Goal: Transaction & Acquisition: Purchase product/service

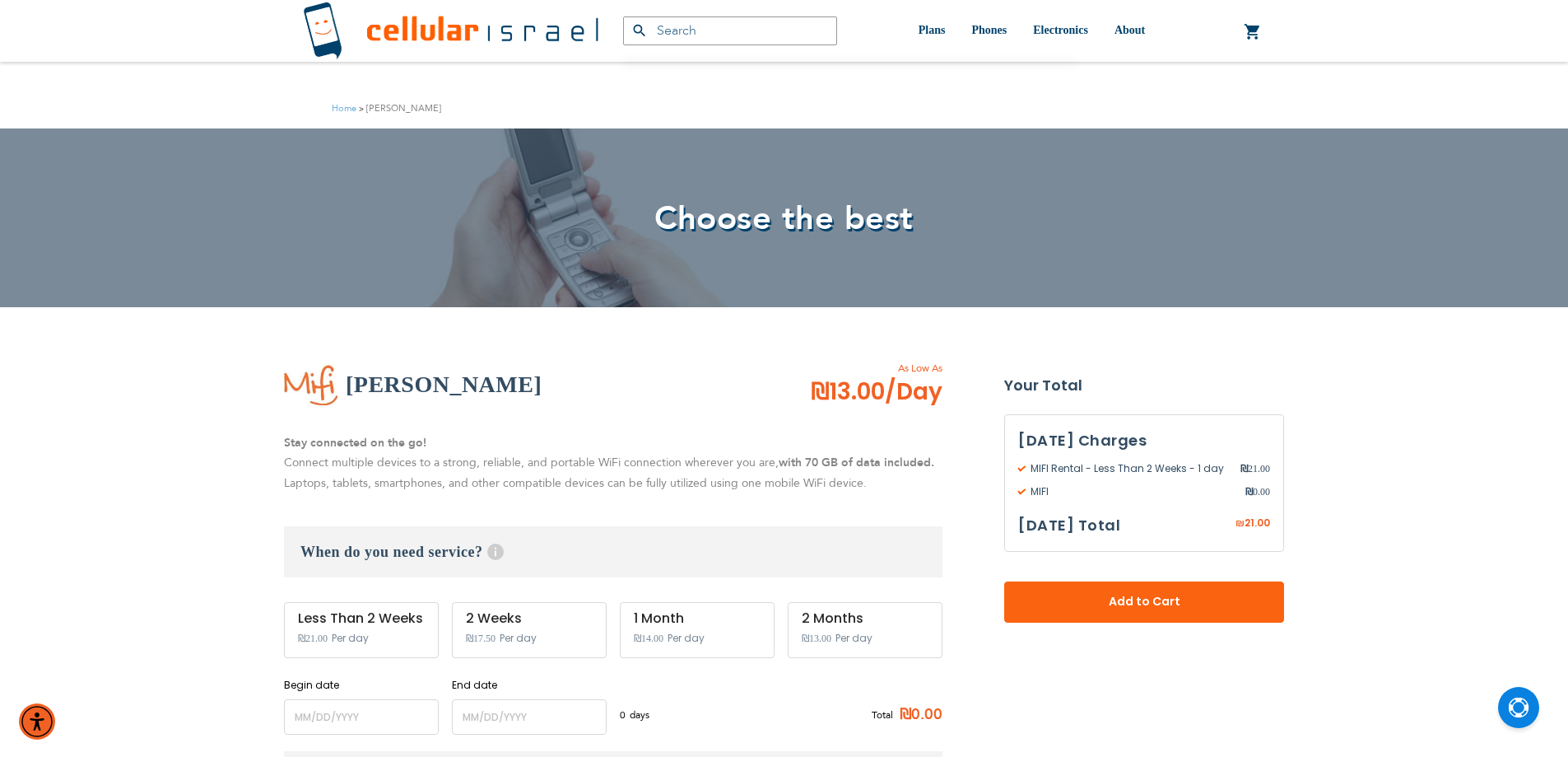
scroll to position [165, 0]
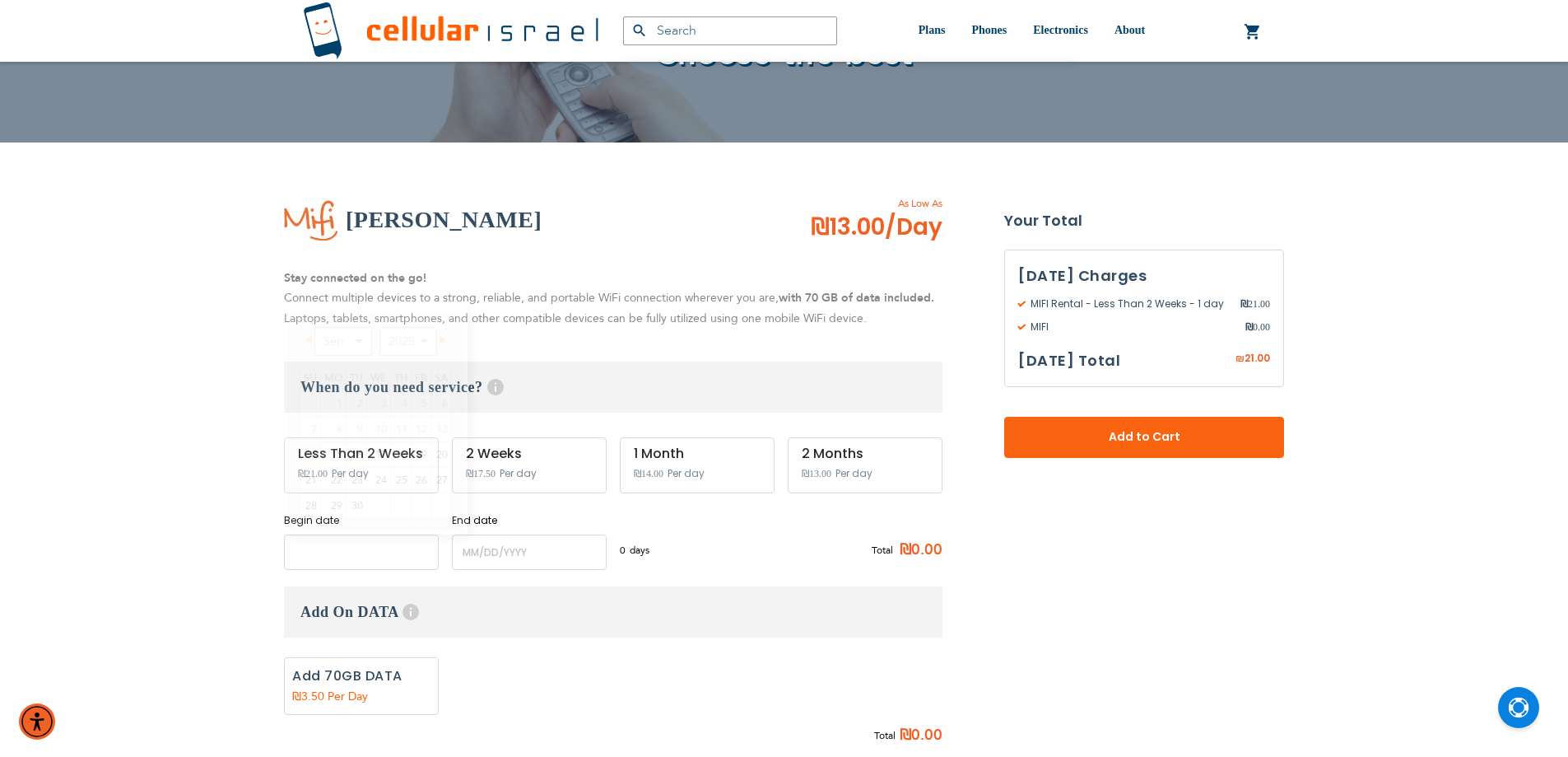
click at [398, 561] on input "name" at bounding box center [361, 551] width 155 height 35
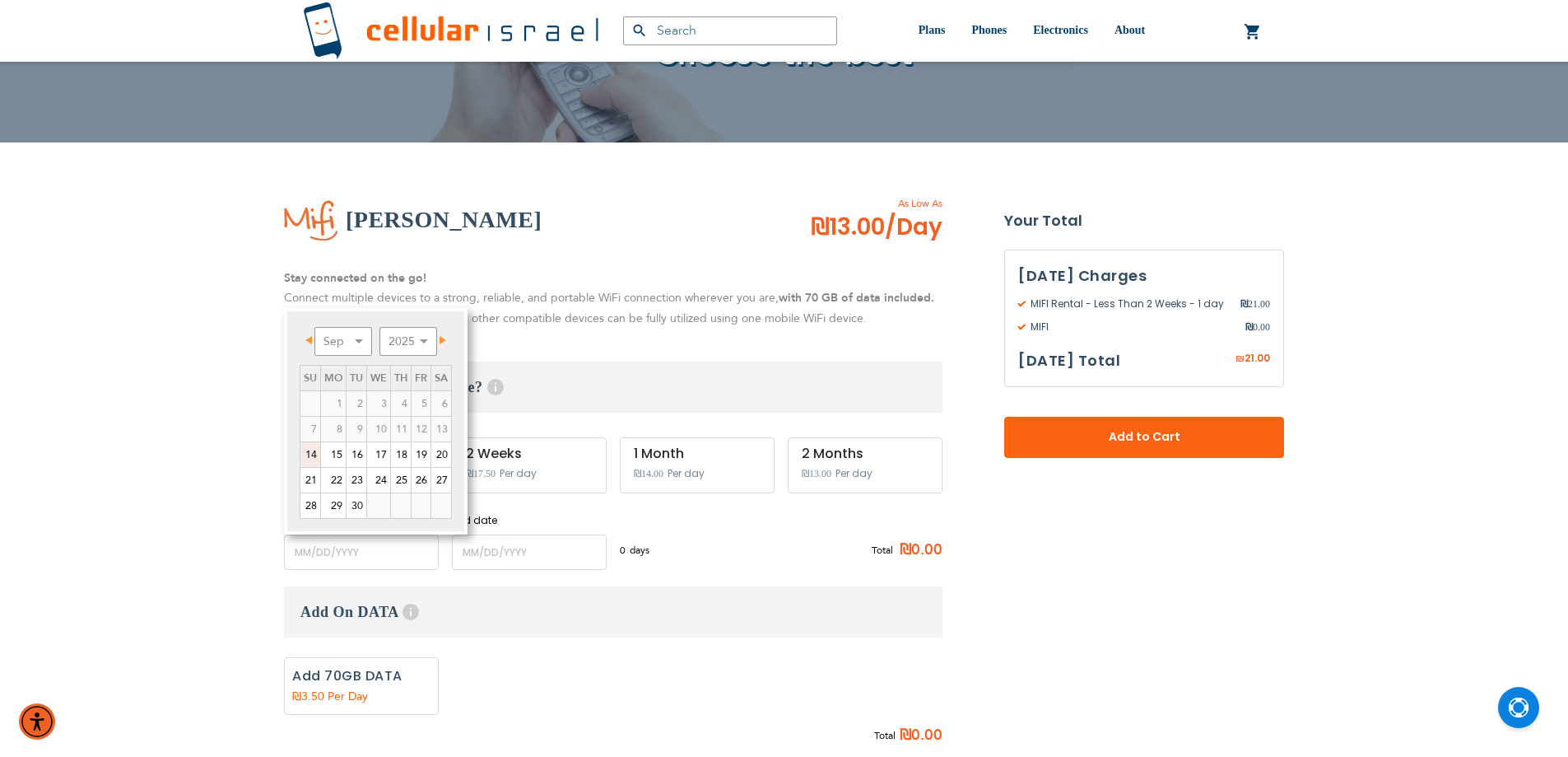
click at [316, 454] on link "14" at bounding box center [310, 454] width 20 height 25
type input "[DATE]"
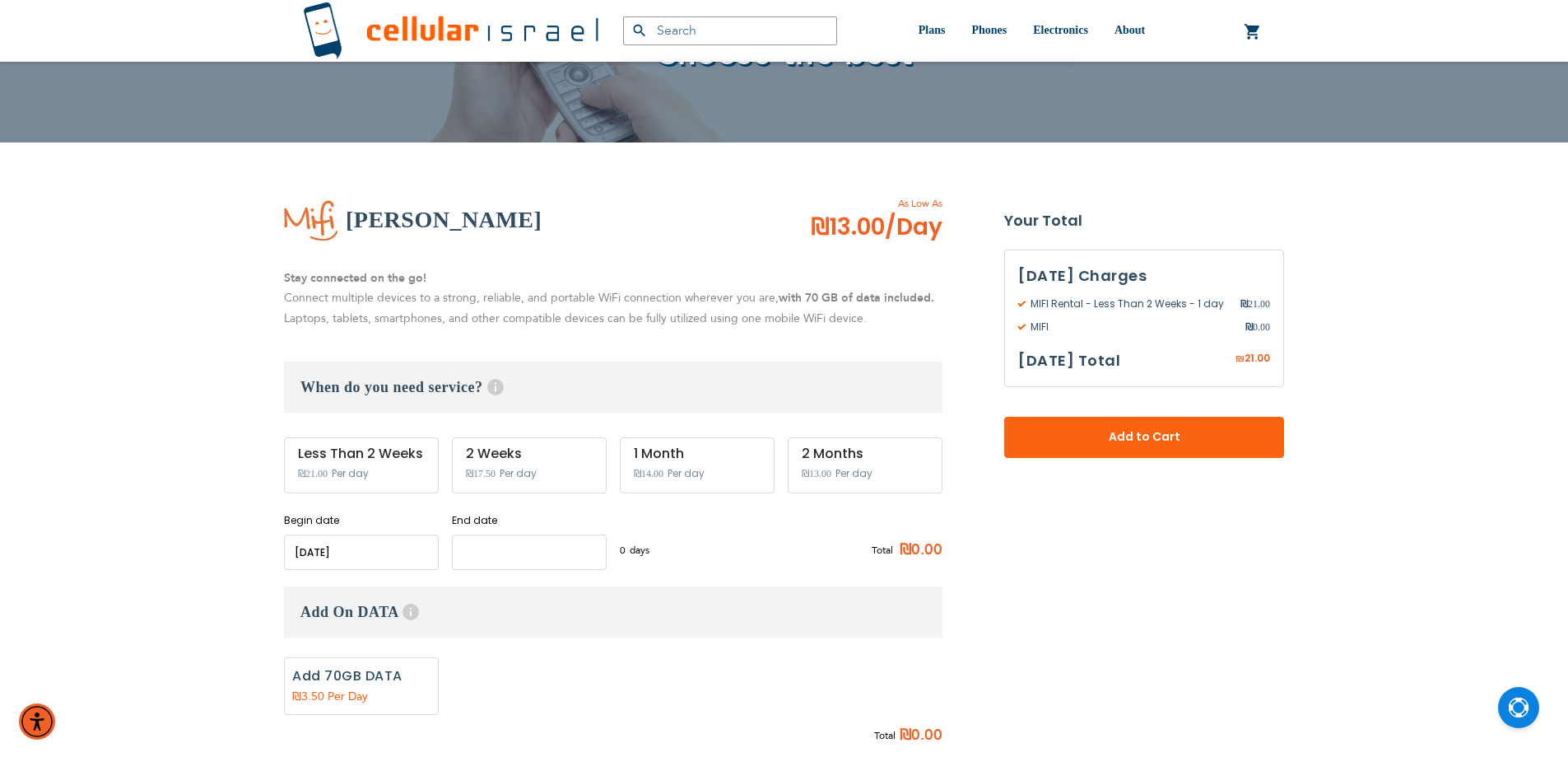
click at [488, 540] on input "name" at bounding box center [529, 551] width 155 height 35
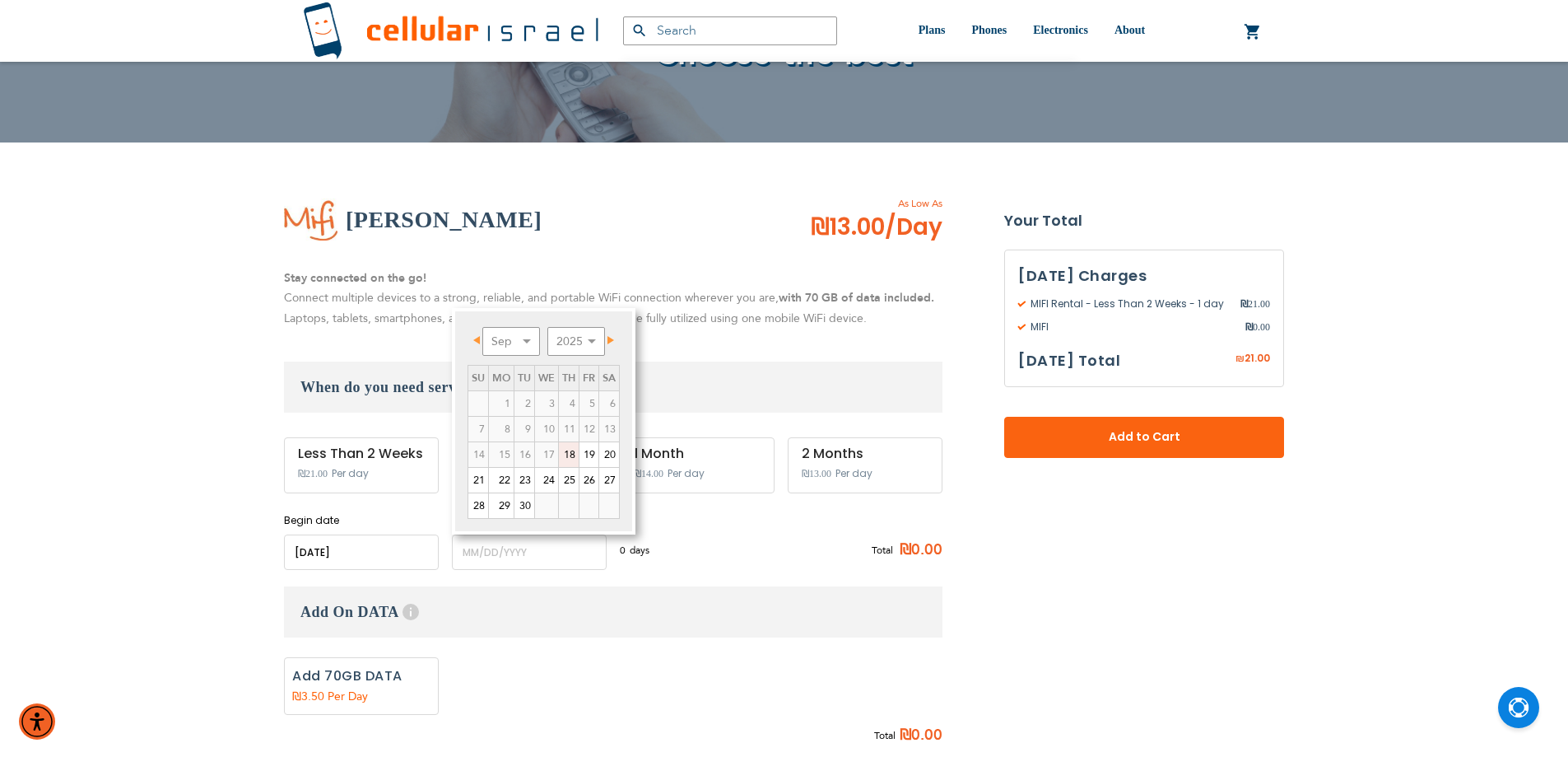
click at [571, 457] on link "18" at bounding box center [568, 454] width 20 height 25
type input "[DATE]"
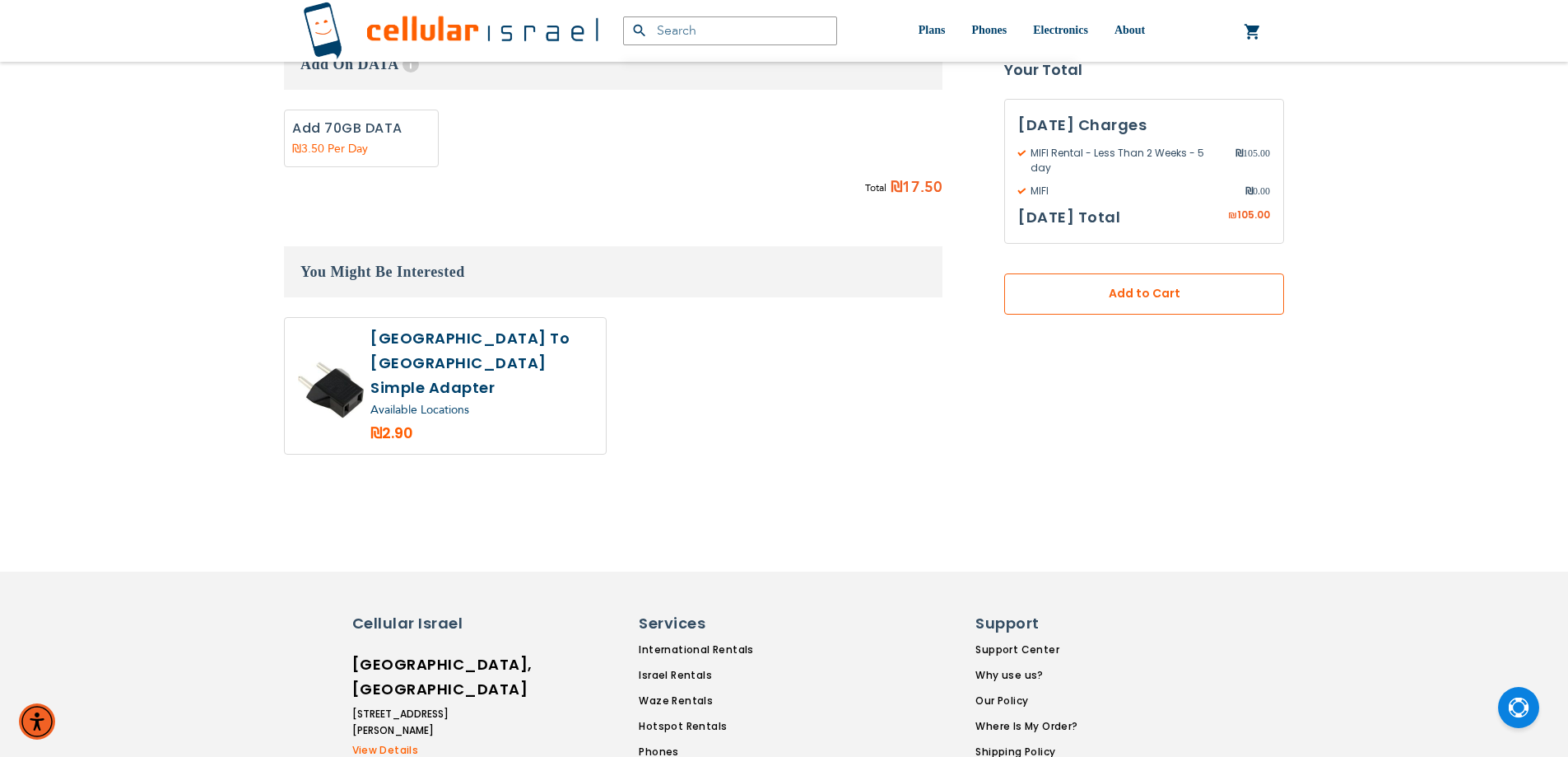
scroll to position [741, 0]
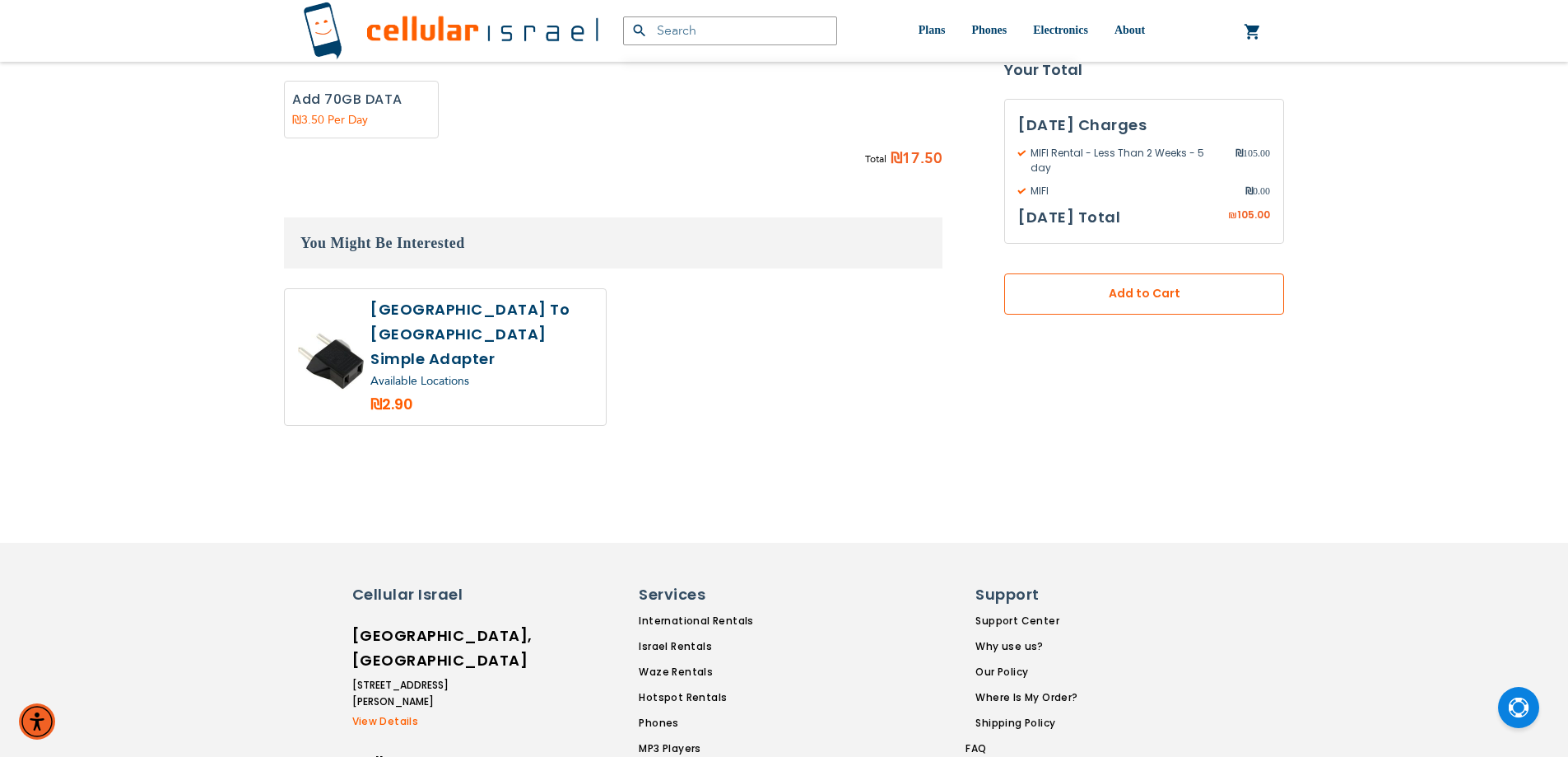
click at [1163, 286] on span "Add to Cart" at bounding box center [1144, 294] width 171 height 17
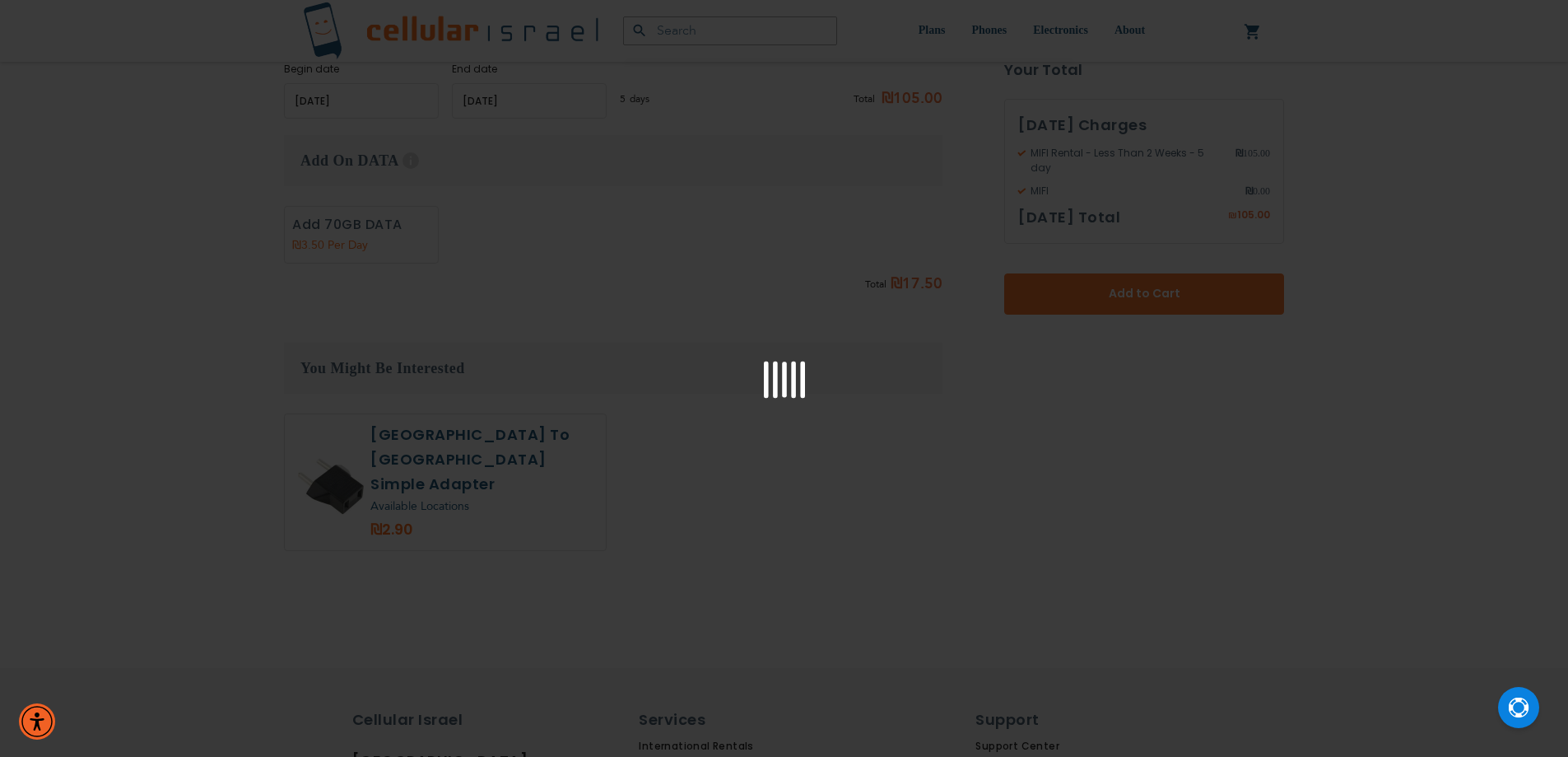
scroll to position [411, 0]
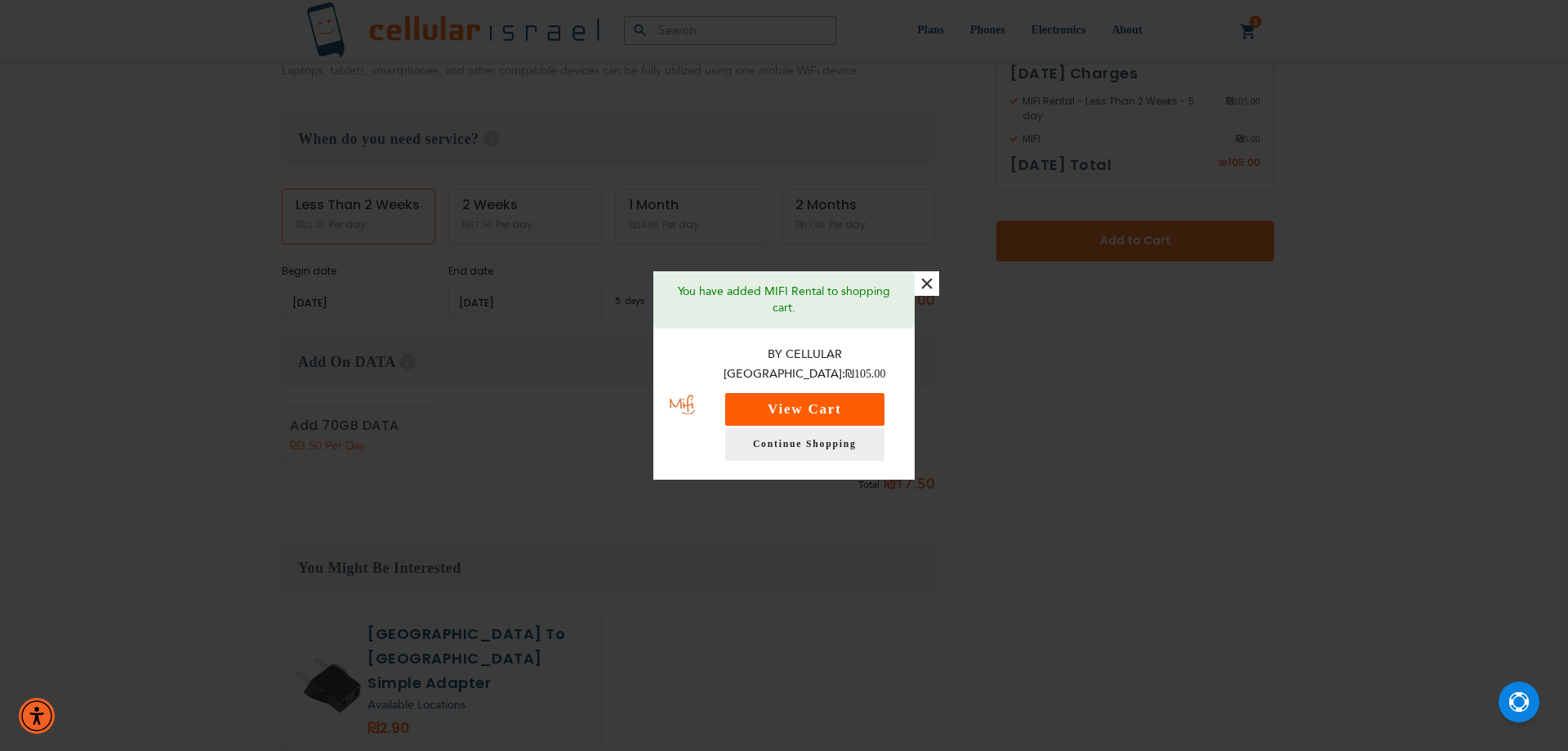
click at [826, 395] on button "View Cart" at bounding box center [805, 409] width 159 height 32
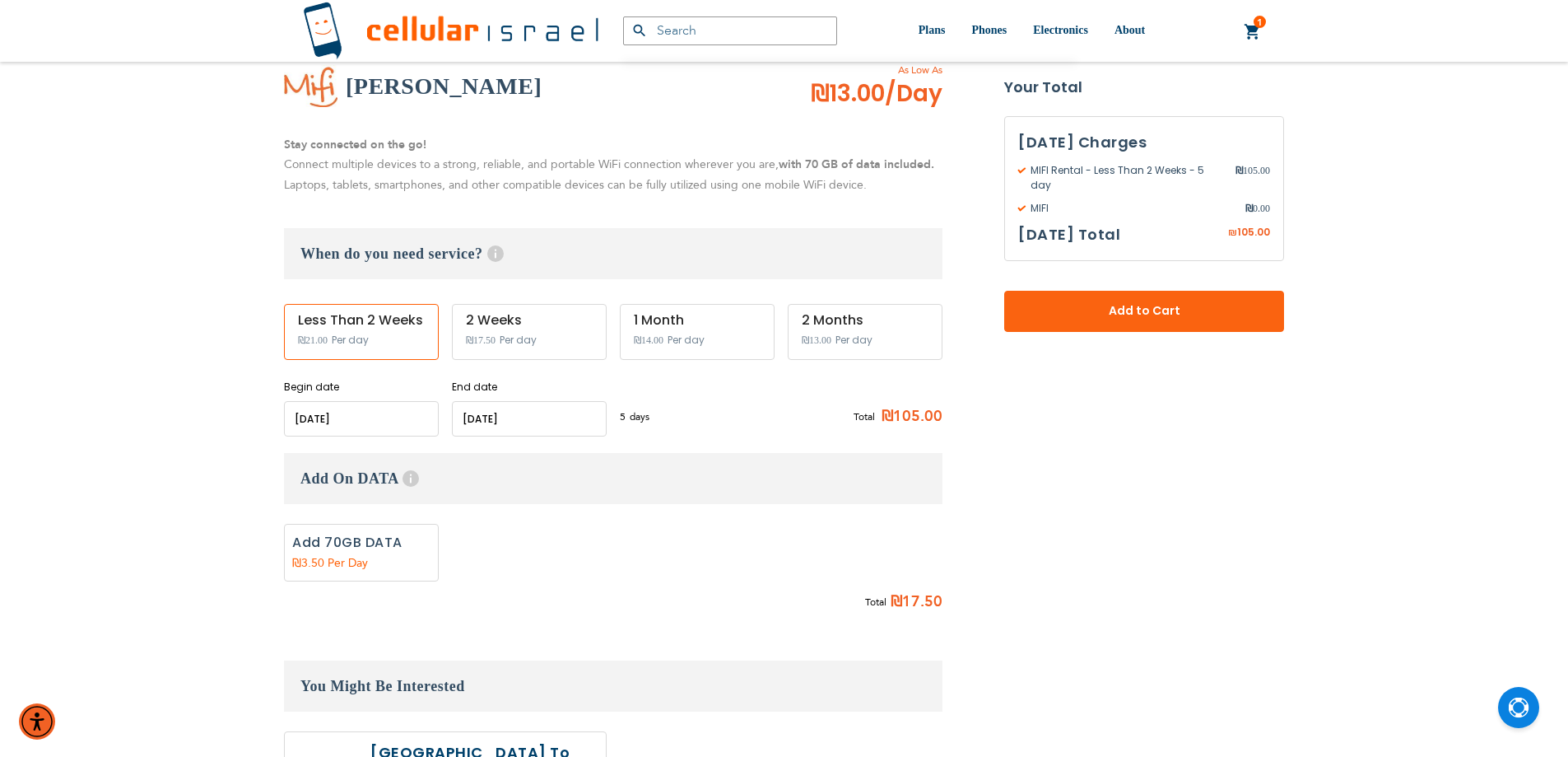
scroll to position [247, 0]
